Goal: Answer question/provide support

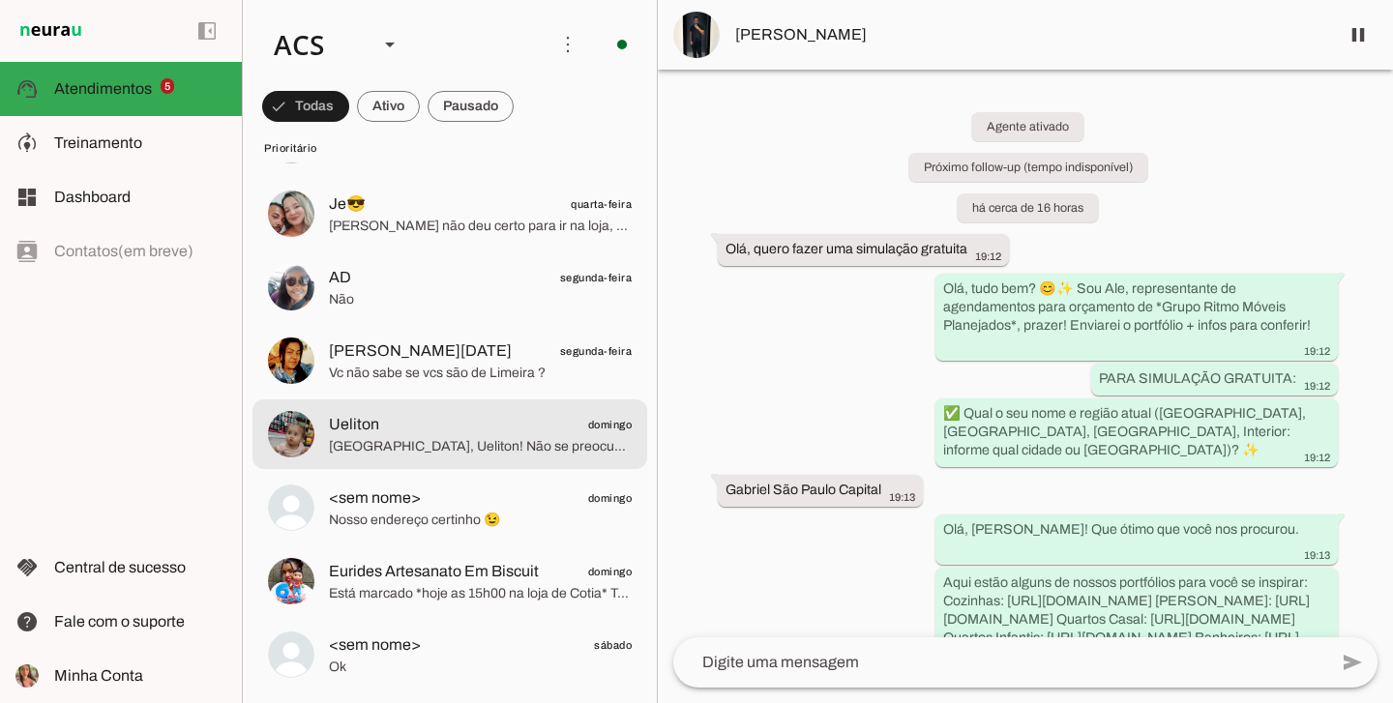
scroll to position [723, 0]
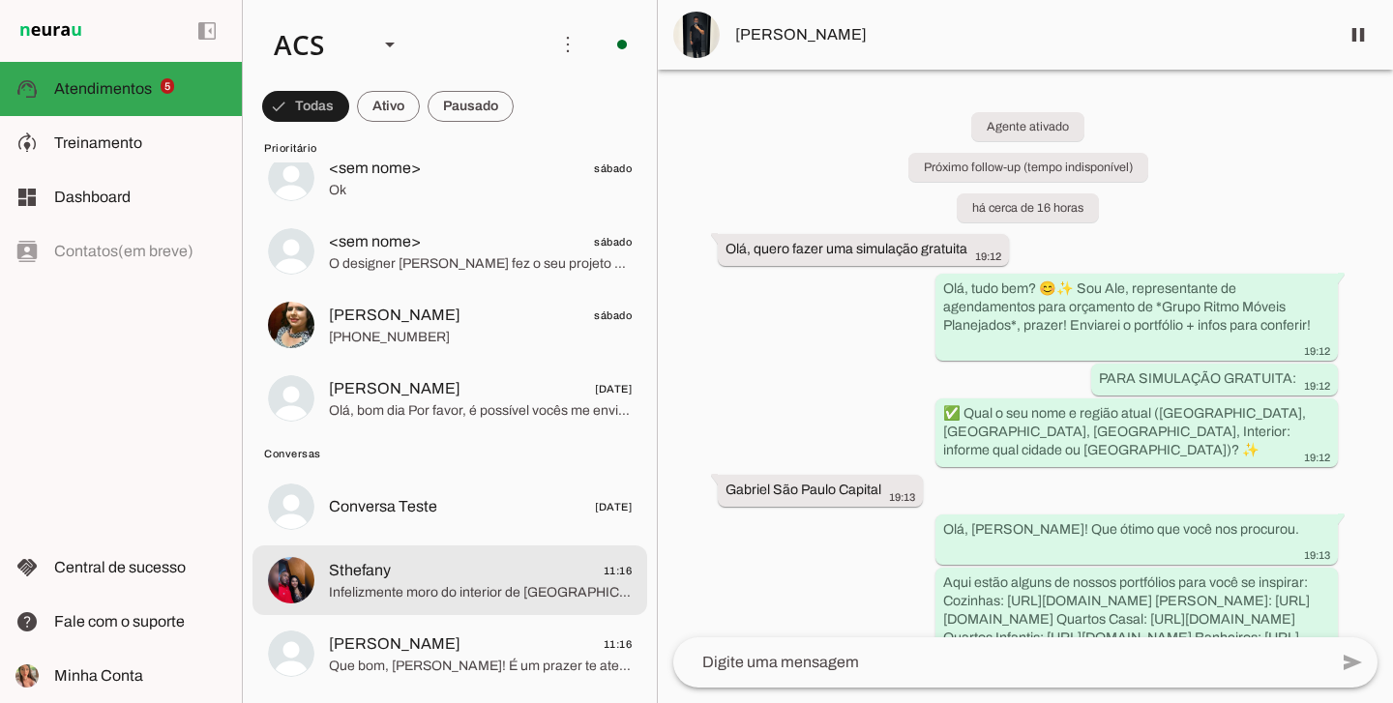
click at [455, 569] on span "Sthefany 11:16" at bounding box center [480, 571] width 303 height 24
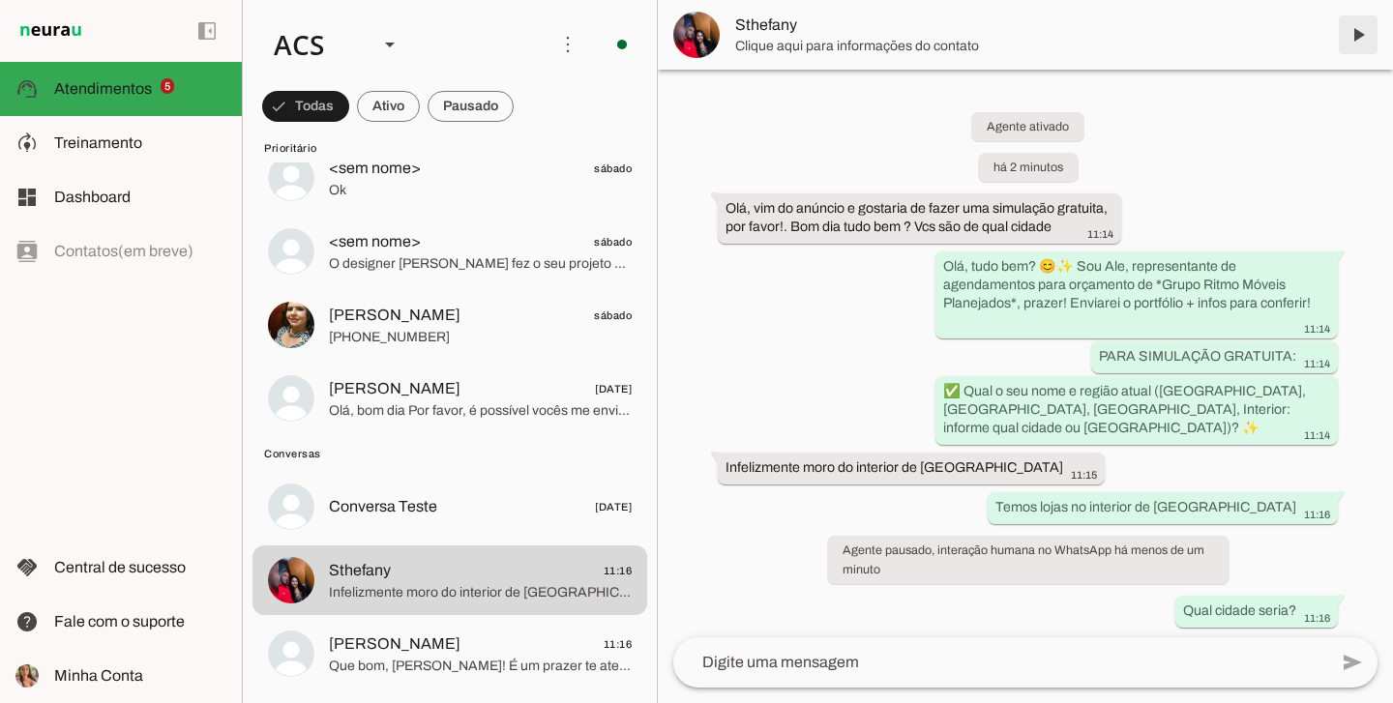
click at [1363, 41] on span at bounding box center [1358, 35] width 46 height 46
